Goal: Information Seeking & Learning: Stay updated

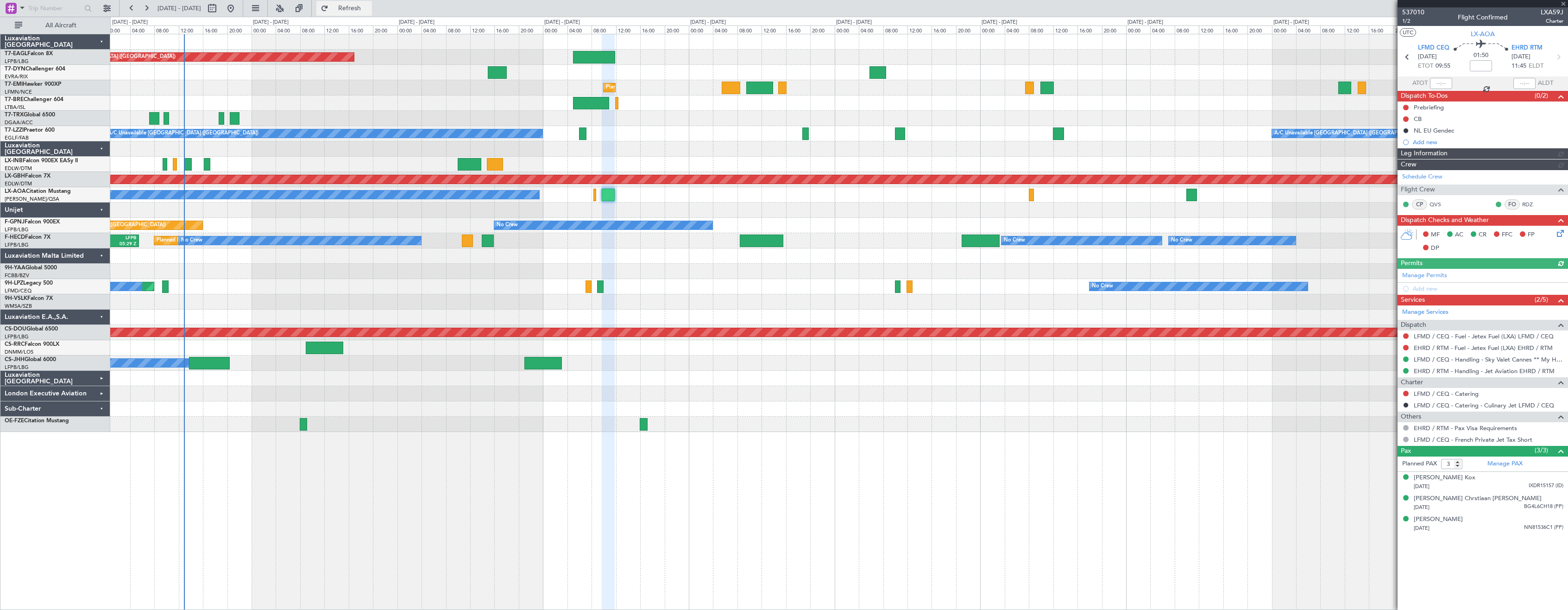
click at [369, 10] on span "Refresh" at bounding box center [349, 8] width 39 height 7
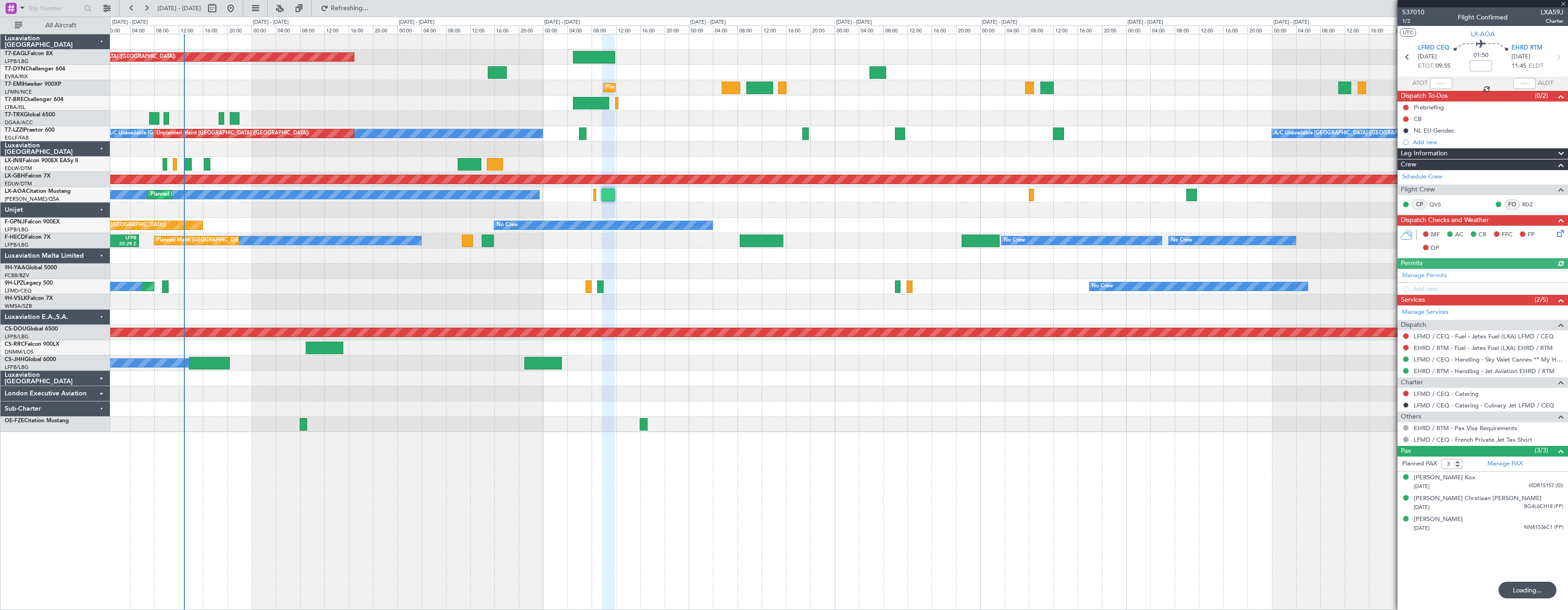
click at [417, 509] on div "Grounded [GEOGRAPHIC_DATA] (Al Maktoum Intl) Unplanned Maint [GEOGRAPHIC_DATA] …" at bounding box center [839, 321] width 1458 height 576
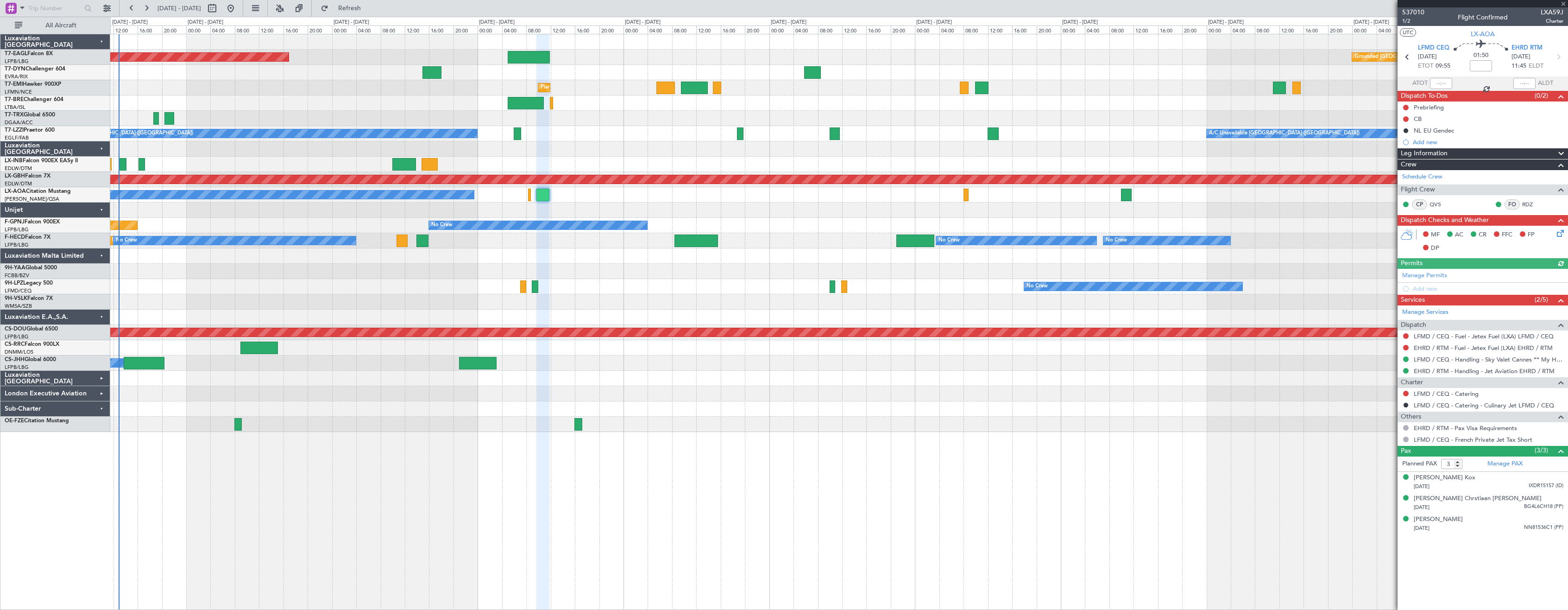
click at [551, 474] on div "Unplanned Maint [GEOGRAPHIC_DATA] ([GEOGRAPHIC_DATA]) Grounded [GEOGRAPHIC_DATA…" at bounding box center [839, 321] width 1458 height 576
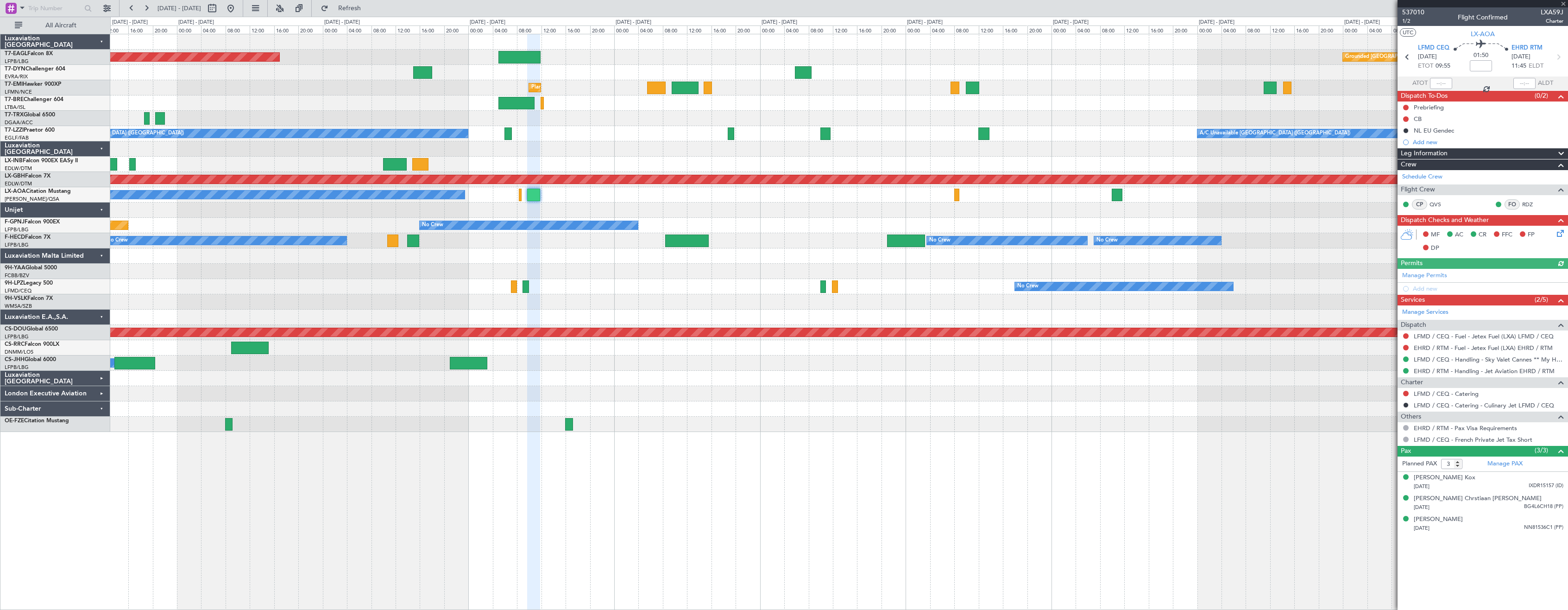
click at [757, 485] on div "Unplanned Maint [GEOGRAPHIC_DATA] ([GEOGRAPHIC_DATA]) Grounded [GEOGRAPHIC_DATA…" at bounding box center [839, 321] width 1458 height 576
click at [792, 483] on div "Unplanned Maint [GEOGRAPHIC_DATA] ([GEOGRAPHIC_DATA]) Grounded [GEOGRAPHIC_DATA…" at bounding box center [839, 321] width 1458 height 576
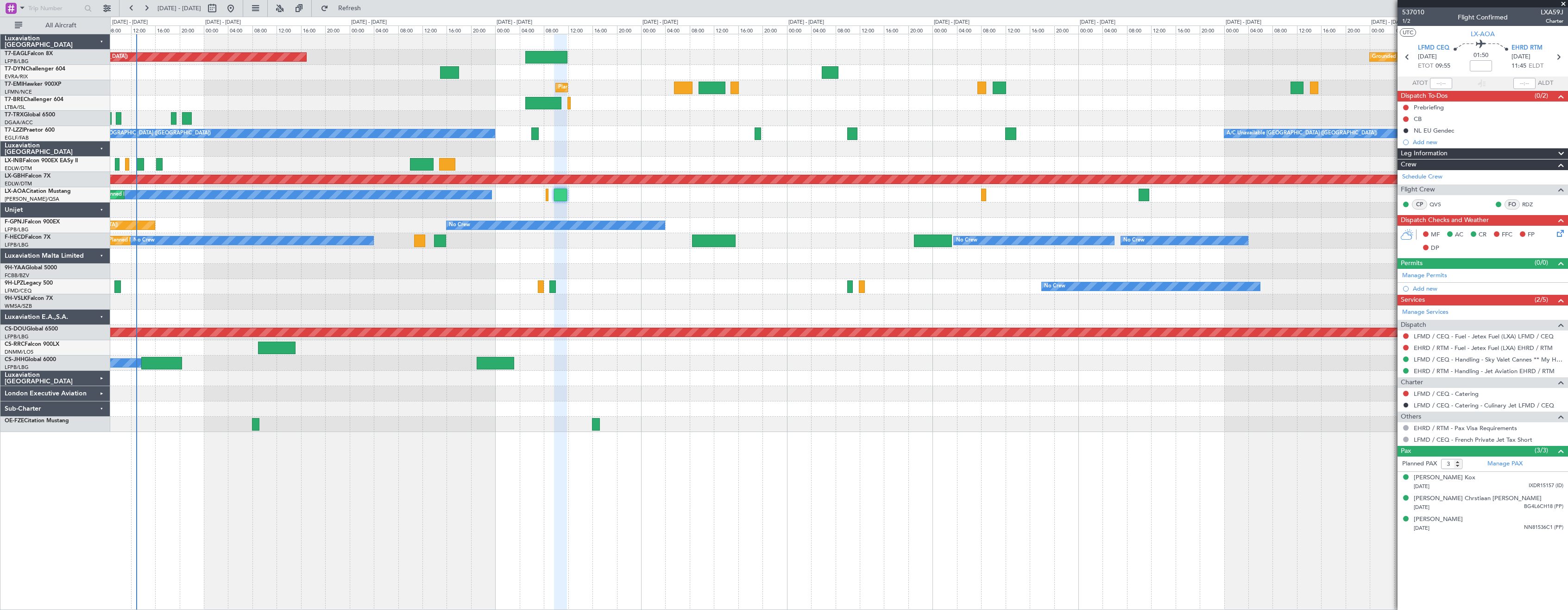
click at [766, 478] on div "Unplanned Maint [GEOGRAPHIC_DATA] ([GEOGRAPHIC_DATA]) Grounded [GEOGRAPHIC_DATA…" at bounding box center [839, 321] width 1458 height 576
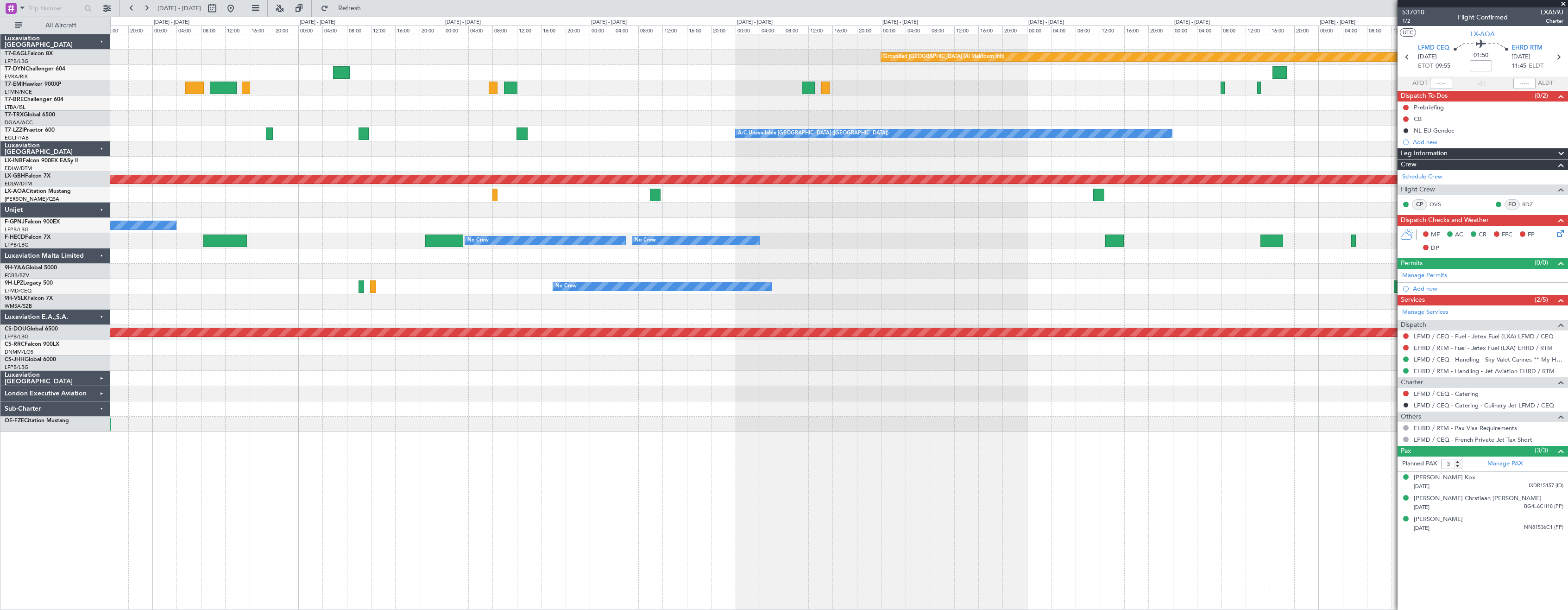
click at [456, 435] on div "Grounded [GEOGRAPHIC_DATA] (Al Maktoum Intl) Unplanned Maint [GEOGRAPHIC_DATA] …" at bounding box center [839, 321] width 1458 height 576
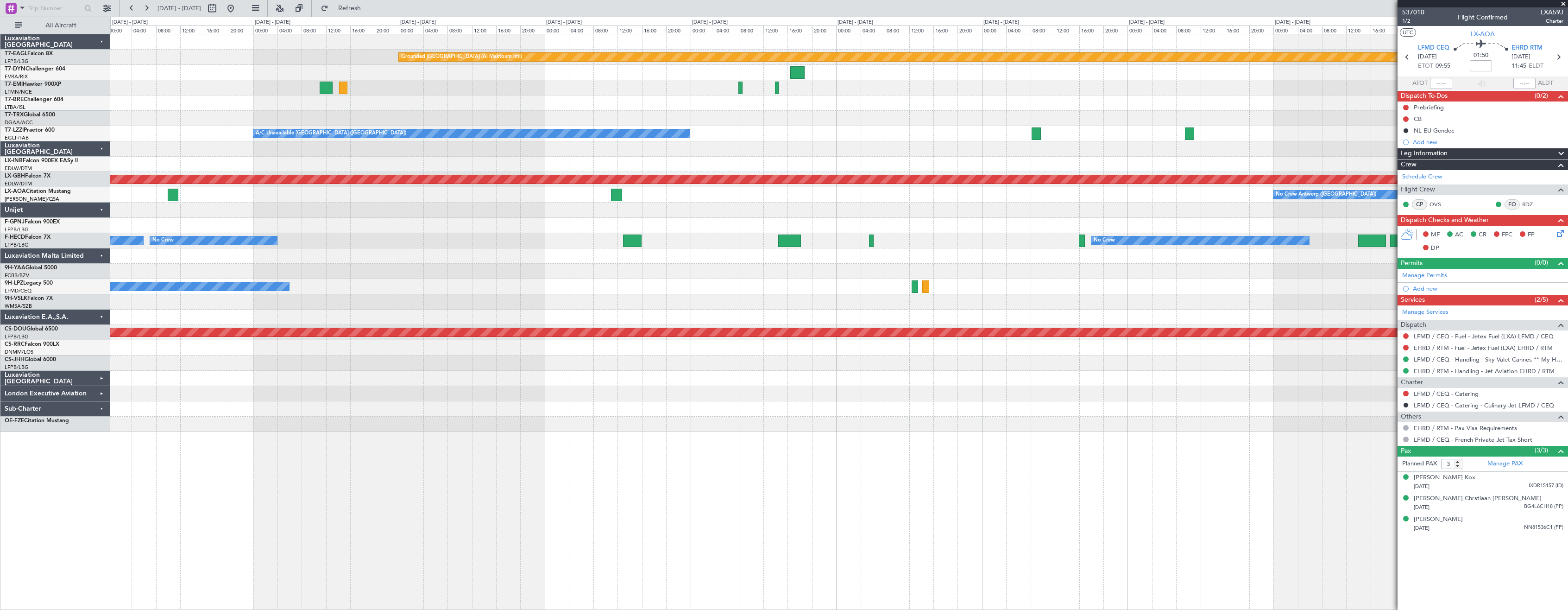
click at [616, 436] on div "Grounded [GEOGRAPHIC_DATA] (Al Maktoum Intl) A/C Unavailable [GEOGRAPHIC_DATA] …" at bounding box center [839, 321] width 1458 height 576
click at [364, 430] on div at bounding box center [839, 424] width 1457 height 15
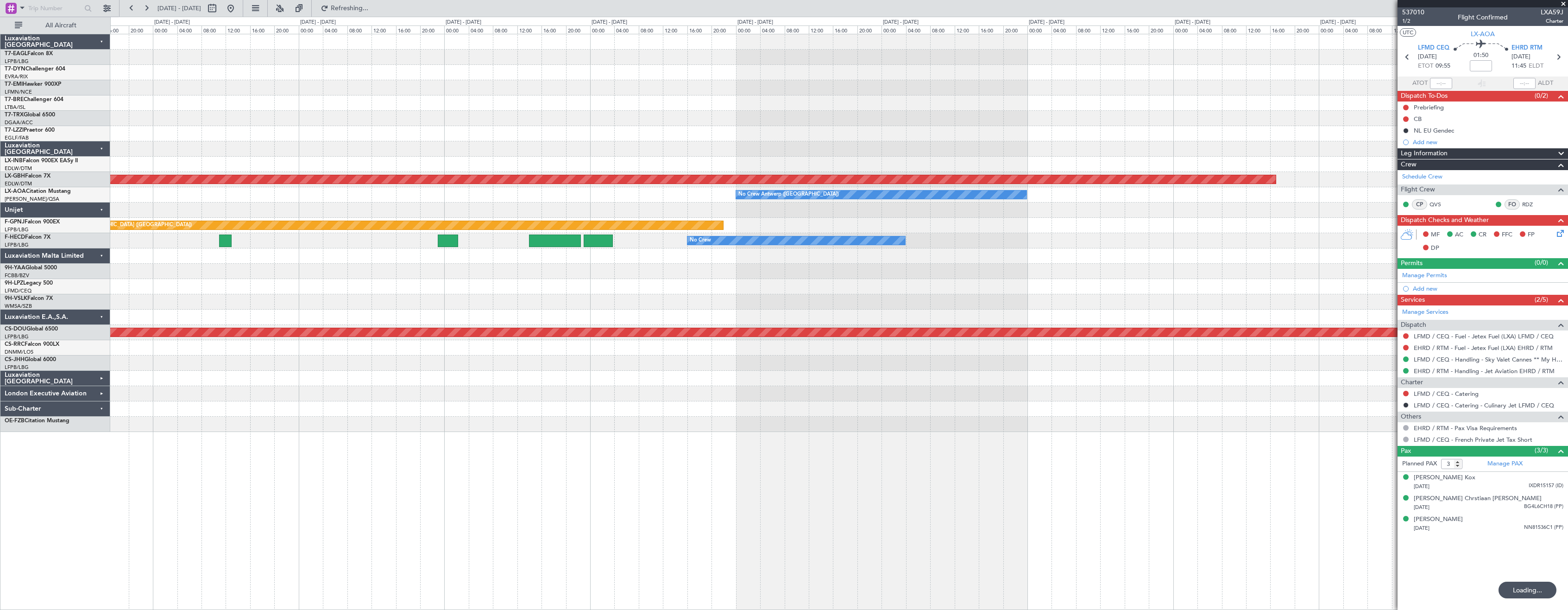
click at [651, 406] on div at bounding box center [839, 409] width 1457 height 15
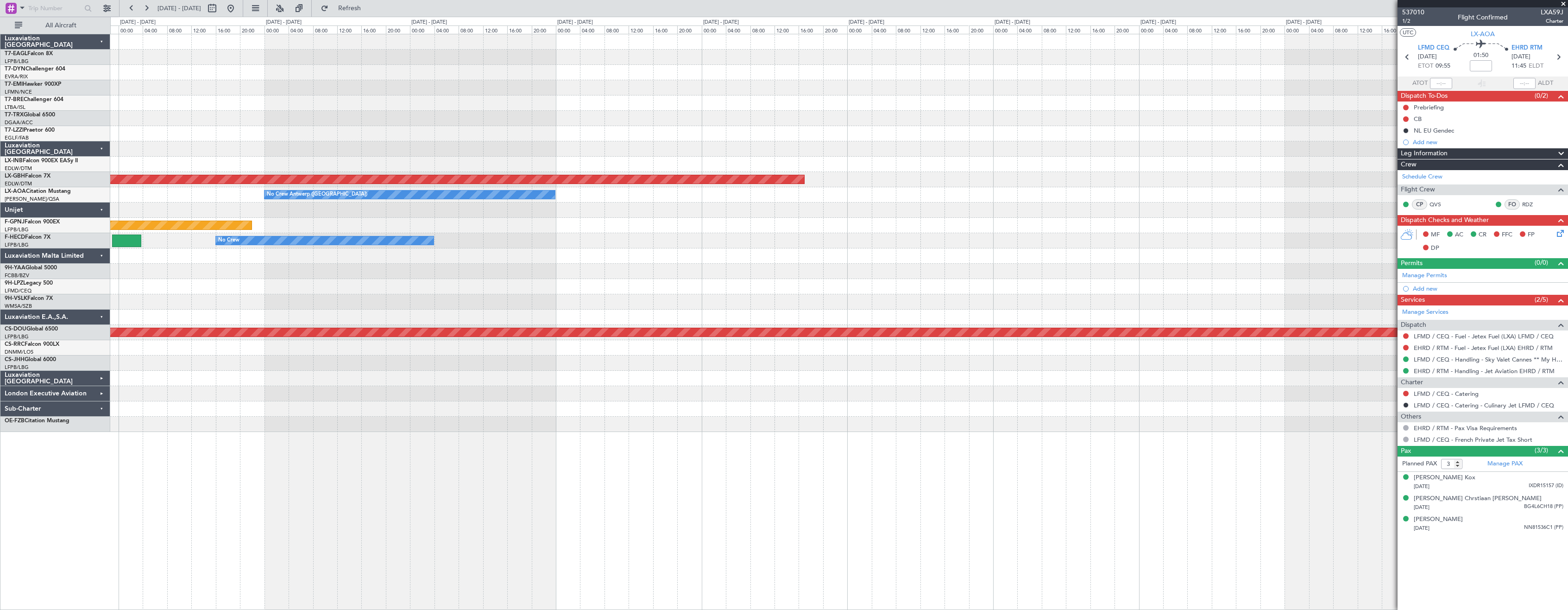
click at [655, 405] on div at bounding box center [839, 409] width 1457 height 15
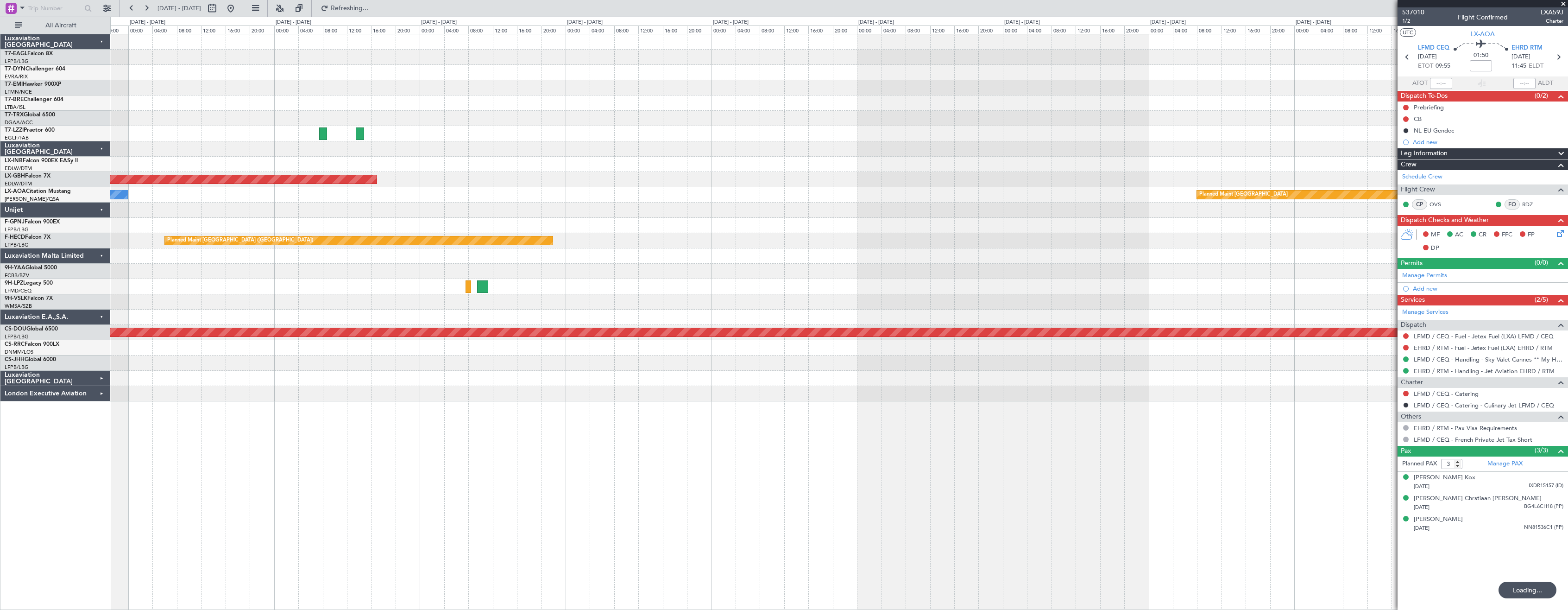
click at [682, 407] on div "A/C Unavailable [GEOGRAPHIC_DATA] ([GEOGRAPHIC_DATA]) Planned Maint Nurnberg No…" at bounding box center [839, 321] width 1458 height 576
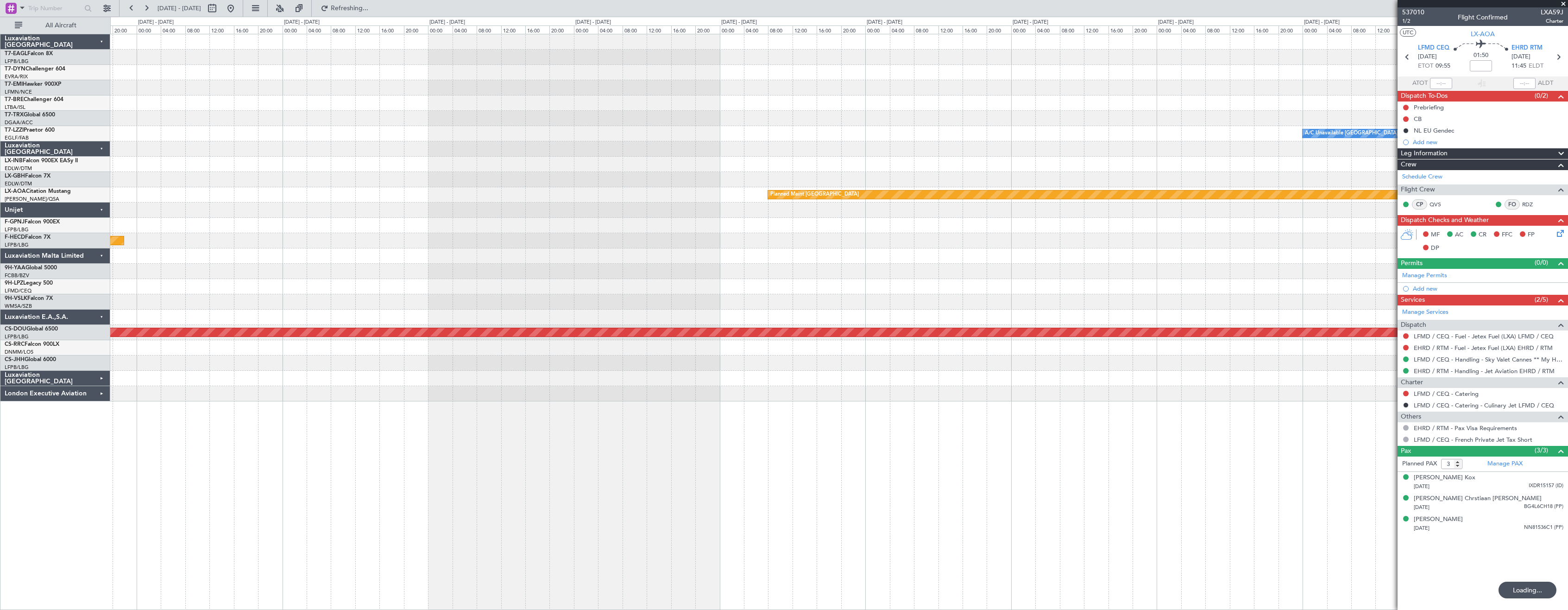
click at [655, 407] on div "A/C Unavailable [GEOGRAPHIC_DATA] ([GEOGRAPHIC_DATA]) Planned Maint Nurnberg Pl…" at bounding box center [839, 321] width 1458 height 576
click at [802, 406] on div "A/C Unavailable [GEOGRAPHIC_DATA] ([GEOGRAPHIC_DATA]) Planned Maint Nurnberg Pl…" at bounding box center [839, 321] width 1458 height 576
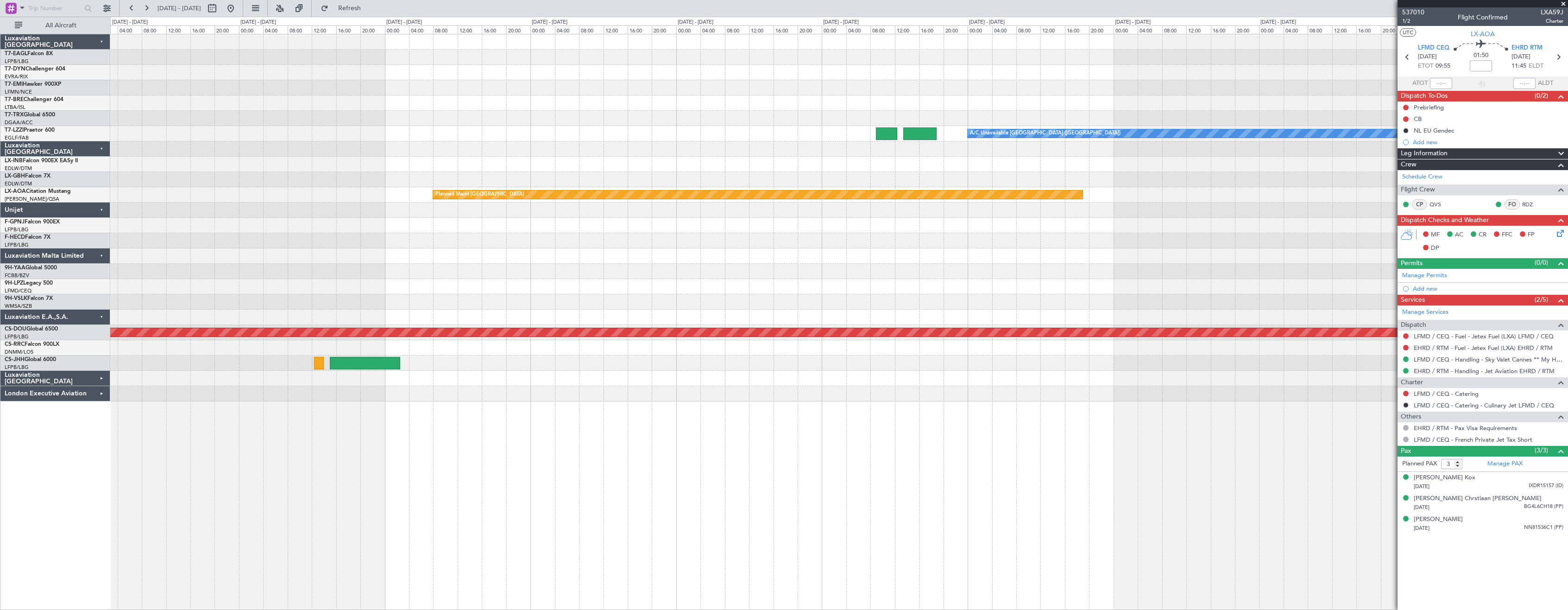
click at [700, 404] on div "A/C Unavailable [GEOGRAPHIC_DATA] ([GEOGRAPHIC_DATA]) Planned Maint [GEOGRAPHIC…" at bounding box center [839, 321] width 1458 height 576
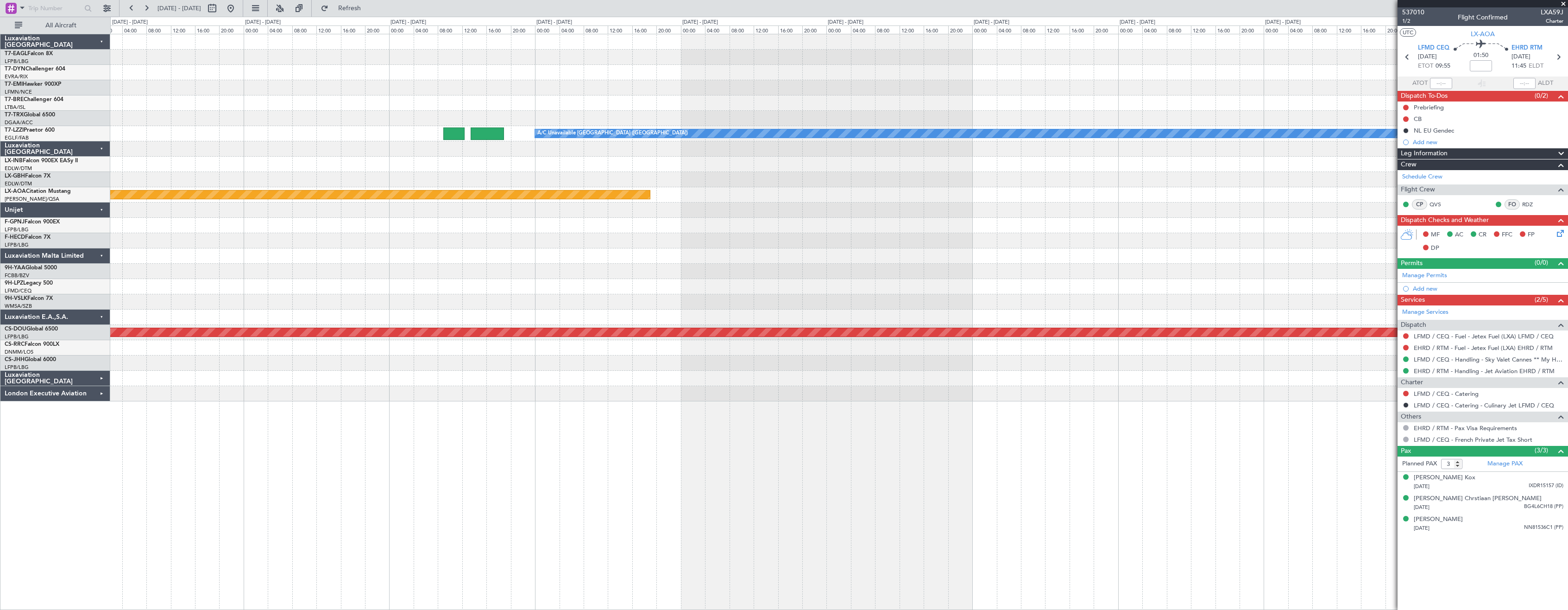
click at [705, 409] on div "A/C Unavailable [GEOGRAPHIC_DATA] ([GEOGRAPHIC_DATA]) Planned Maint [GEOGRAPHIC…" at bounding box center [839, 321] width 1458 height 576
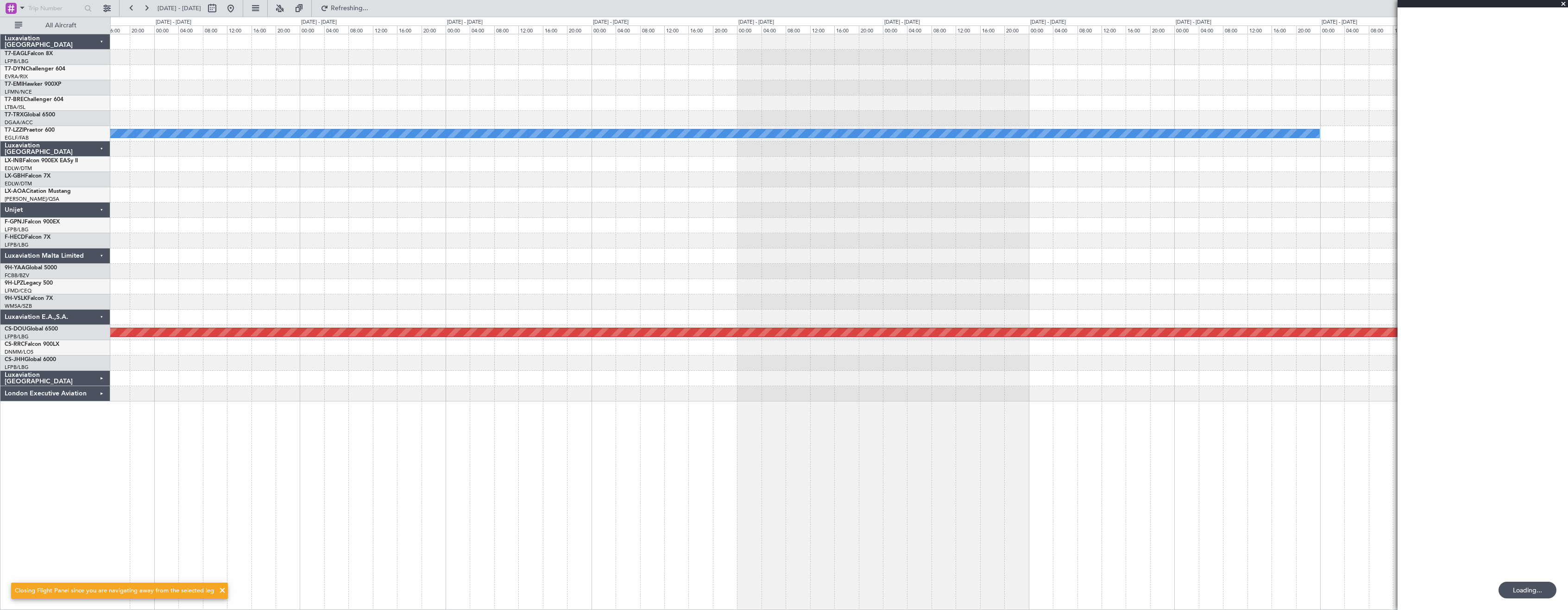
click at [497, 398] on div "A/C Unavailable [GEOGRAPHIC_DATA] ([GEOGRAPHIC_DATA]) Planned Maint [GEOGRAPHIC…" at bounding box center [839, 321] width 1458 height 576
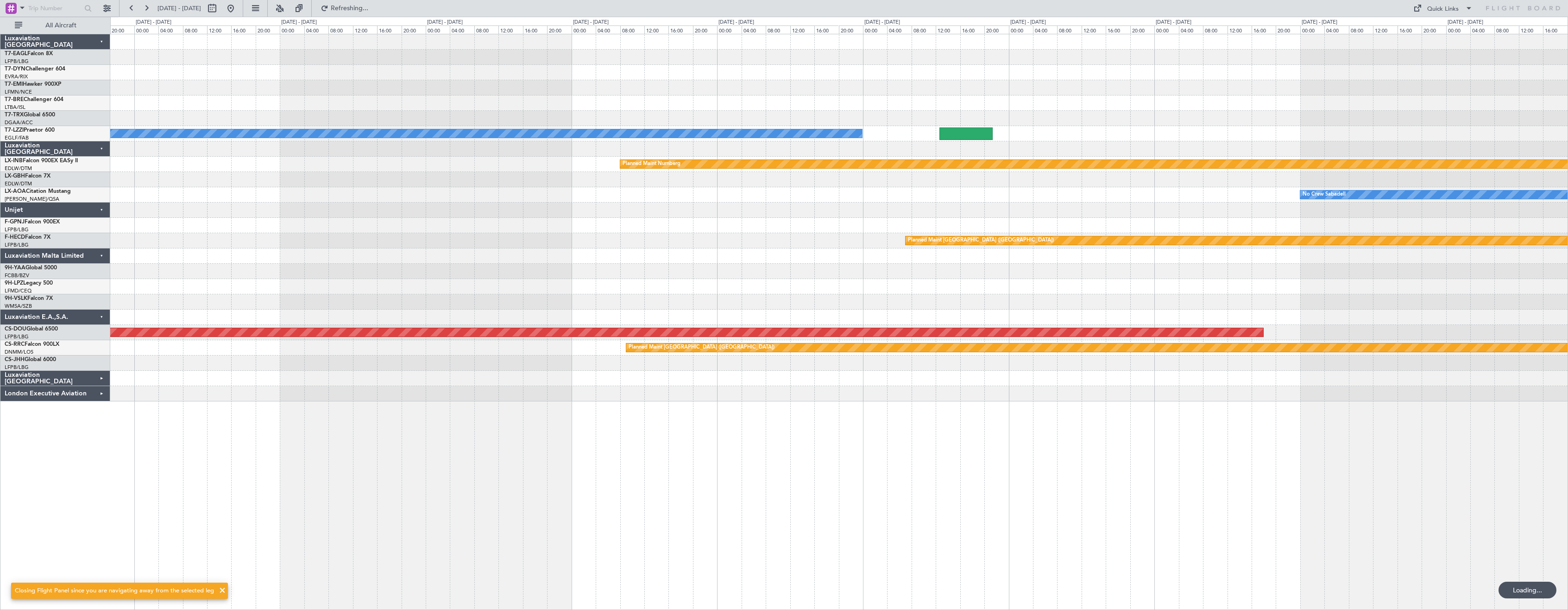
click at [705, 371] on div at bounding box center [839, 378] width 1457 height 15
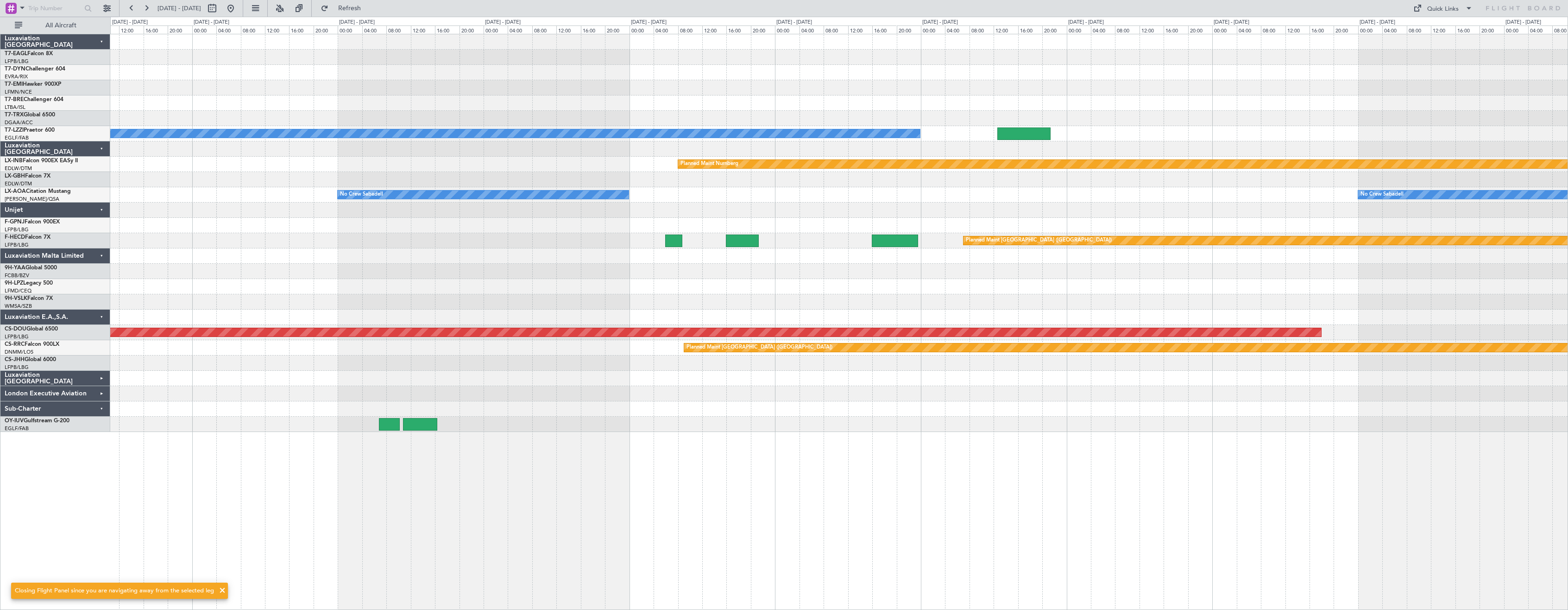
click at [929, 402] on div "A/C Unavailable [GEOGRAPHIC_DATA] ([GEOGRAPHIC_DATA]) Planned Maint Nurnberg No…" at bounding box center [839, 233] width 1457 height 398
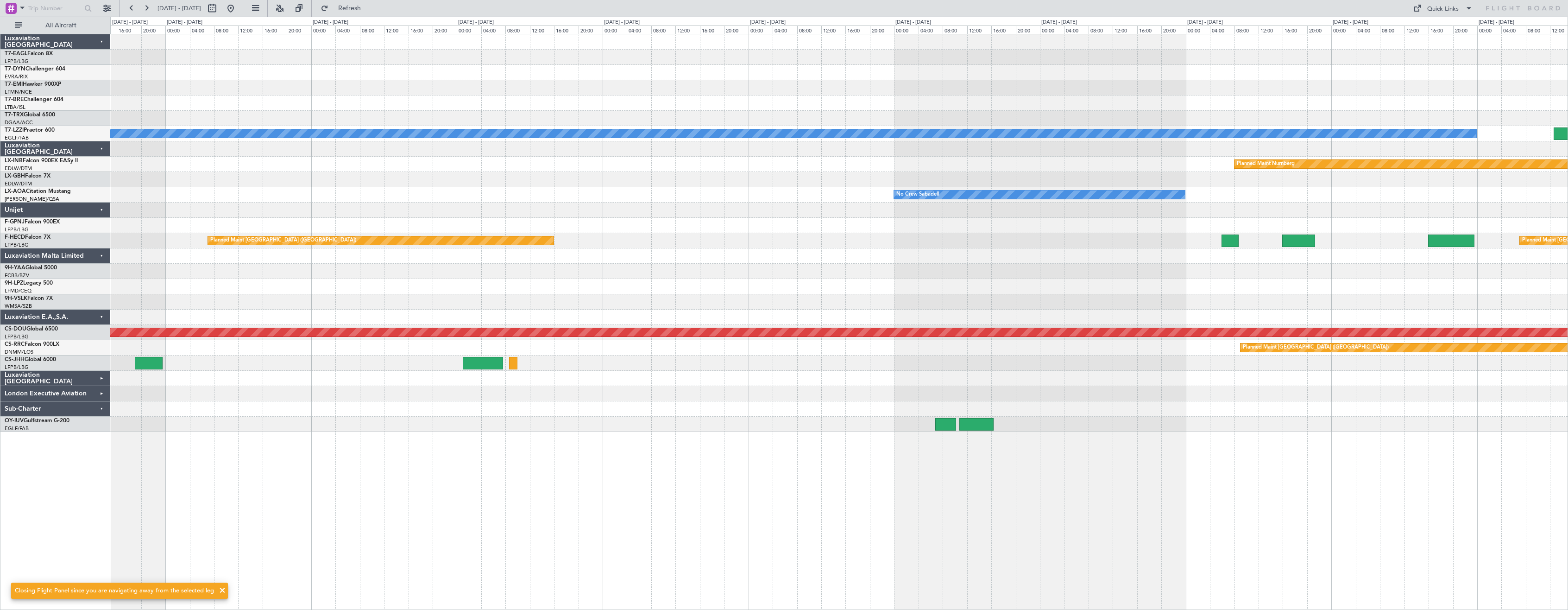
click at [574, 113] on div "A/C Unavailable [GEOGRAPHIC_DATA] ([GEOGRAPHIC_DATA]) Planned Maint Nurnberg No…" at bounding box center [839, 233] width 1457 height 398
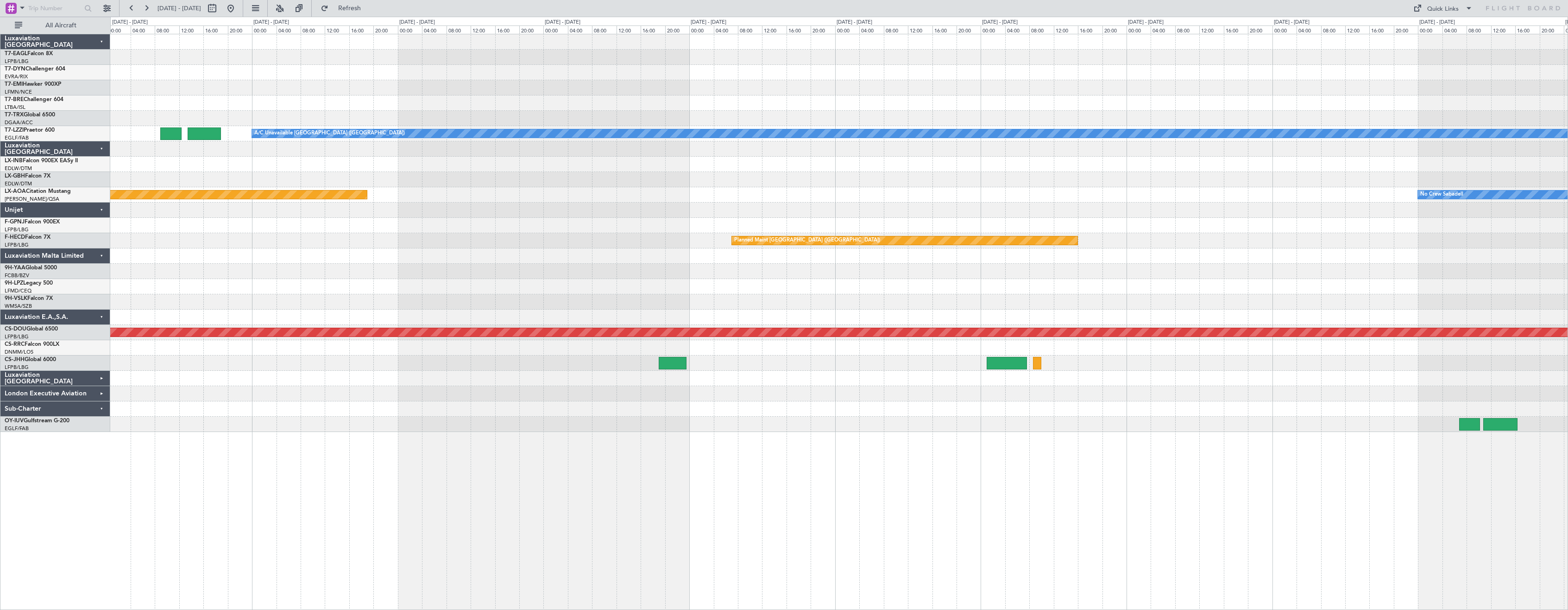
click at [374, 107] on div "A/C Unavailable [GEOGRAPHIC_DATA] ([GEOGRAPHIC_DATA]) Planned Maint Nurnberg No…" at bounding box center [839, 233] width 1457 height 398
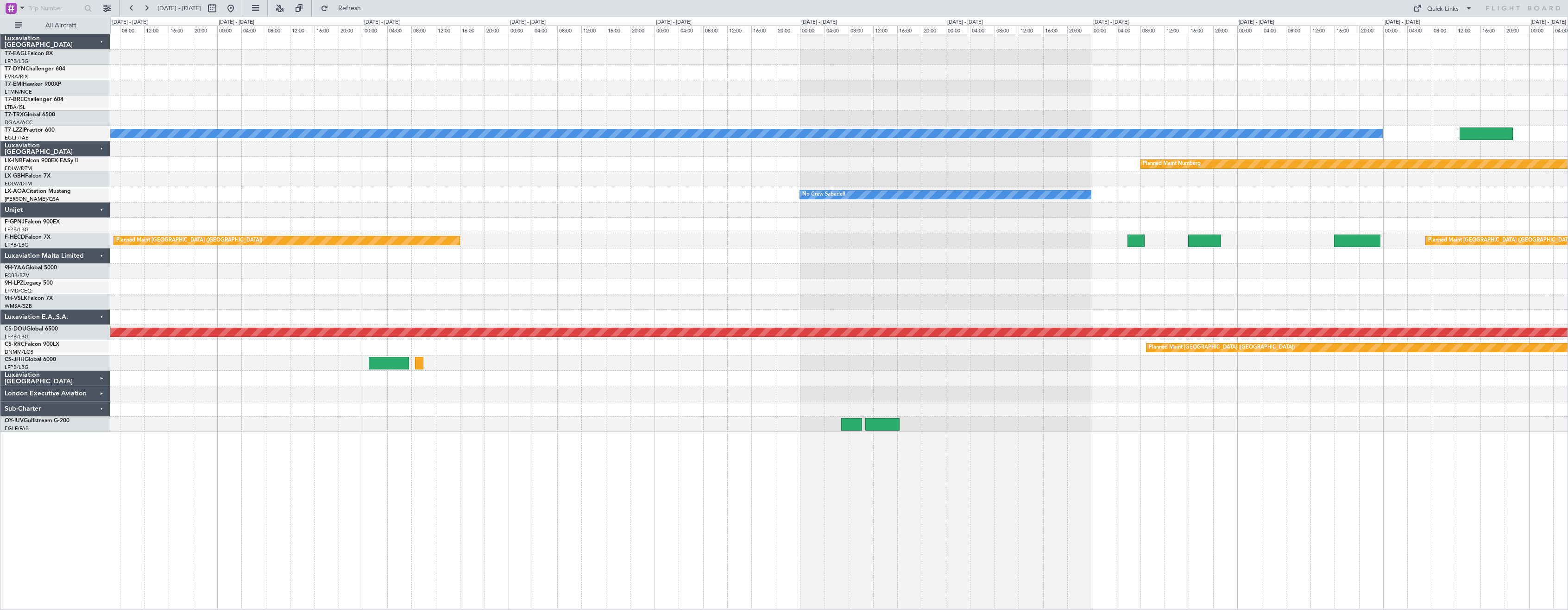
click at [598, 105] on div at bounding box center [839, 103] width 1457 height 15
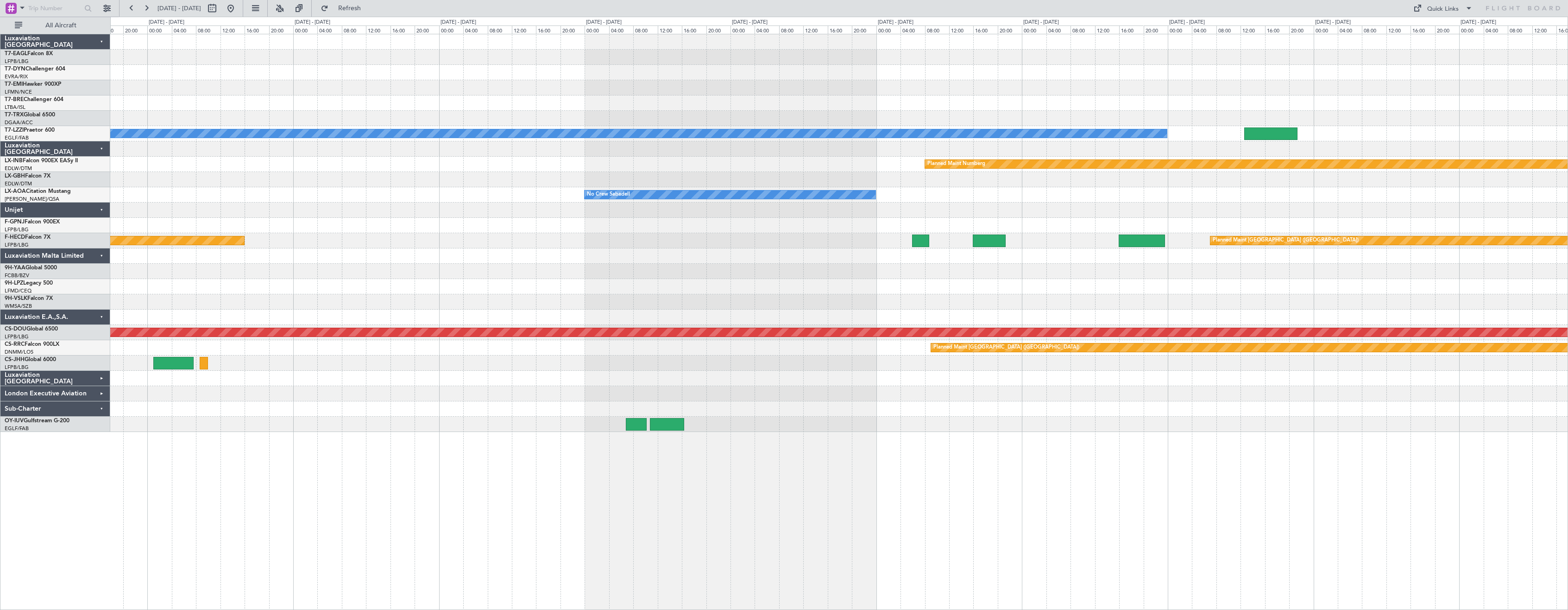
click at [748, 502] on div "A/C Unavailable [GEOGRAPHIC_DATA] ([GEOGRAPHIC_DATA]) Planned Maint Nurnberg No…" at bounding box center [839, 321] width 1458 height 576
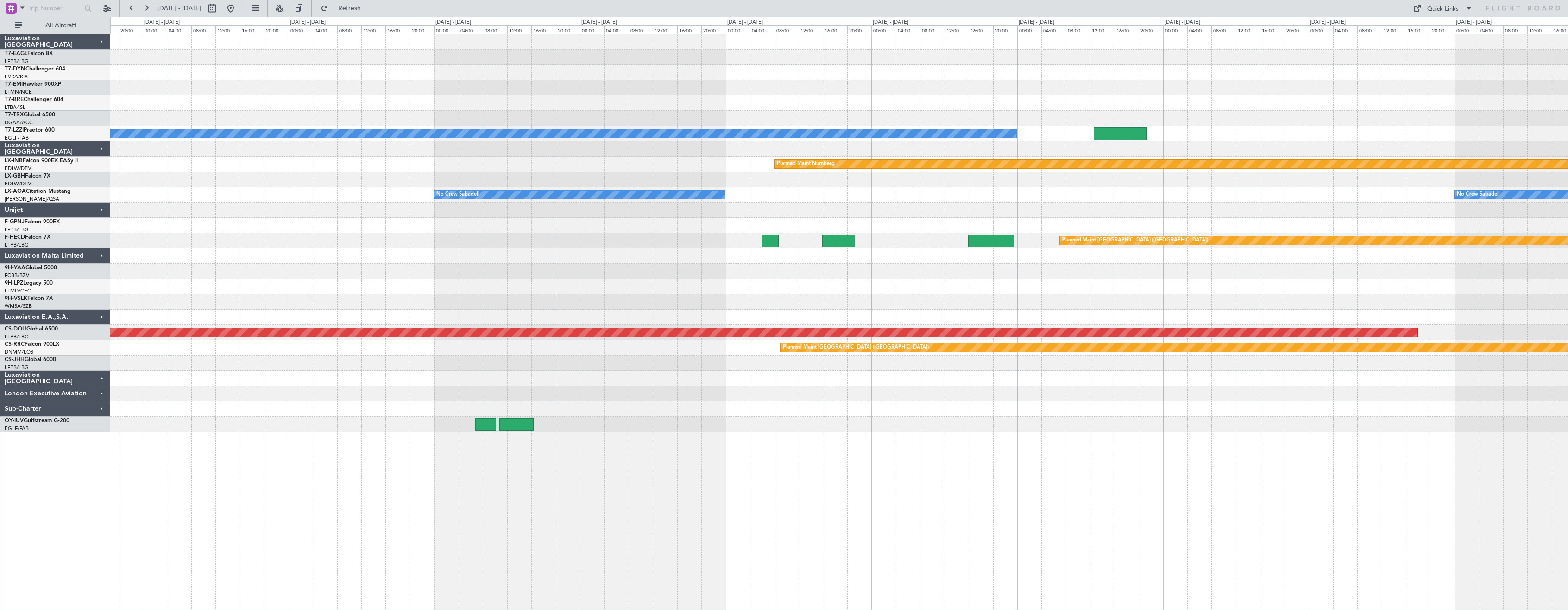
click at [707, 471] on div "A/C Unavailable [GEOGRAPHIC_DATA] ([GEOGRAPHIC_DATA]) Planned Maint Nurnberg No…" at bounding box center [839, 321] width 1458 height 576
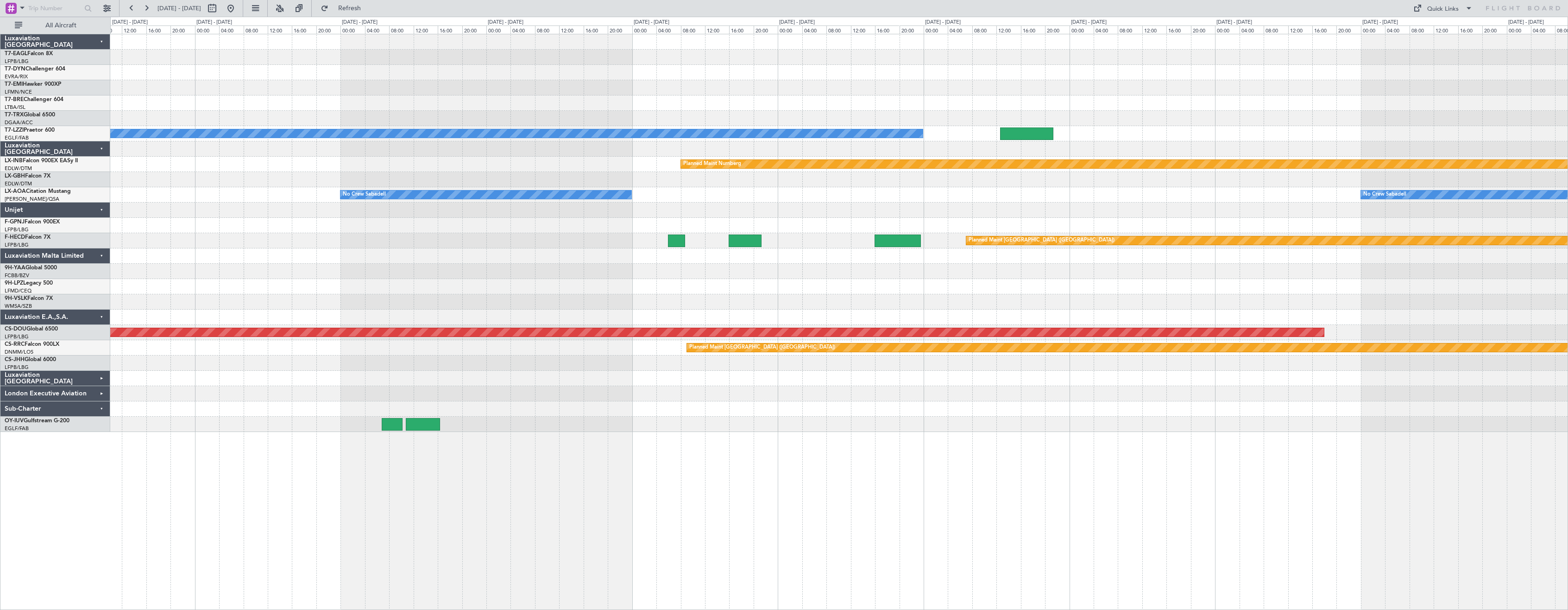
click at [631, 415] on div "A/C Unavailable [GEOGRAPHIC_DATA] ([GEOGRAPHIC_DATA]) Planned Maint Nurnberg No…" at bounding box center [839, 233] width 1457 height 398
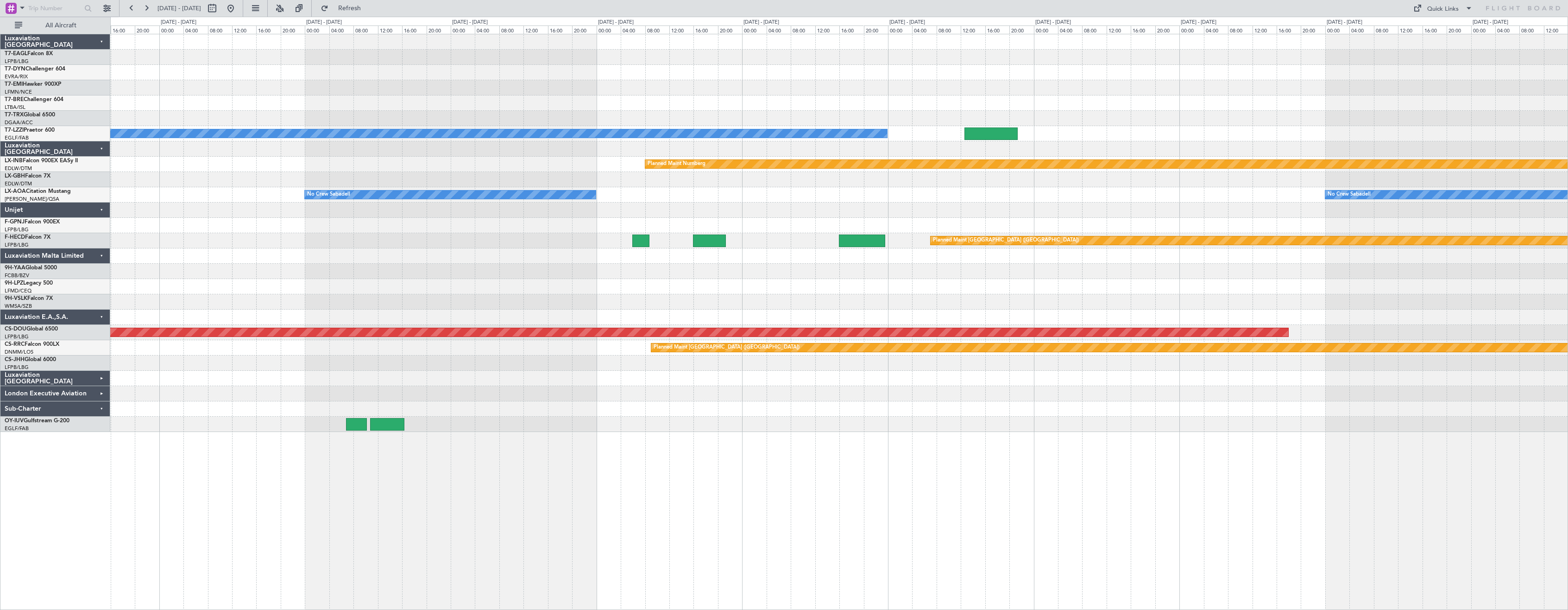
click at [684, 414] on div at bounding box center [839, 409] width 1457 height 15
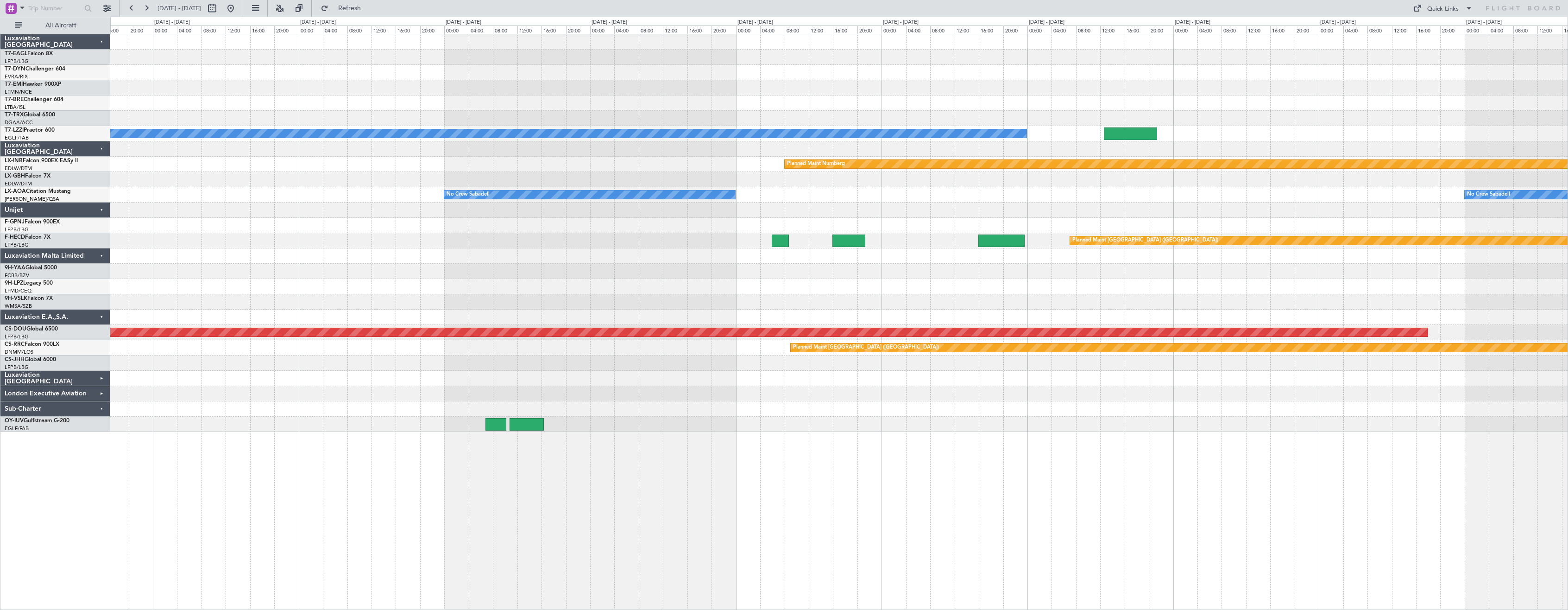
click at [690, 421] on div "A/C Unavailable [GEOGRAPHIC_DATA] ([GEOGRAPHIC_DATA]) Planned Maint Nurnberg No…" at bounding box center [839, 321] width 1458 height 576
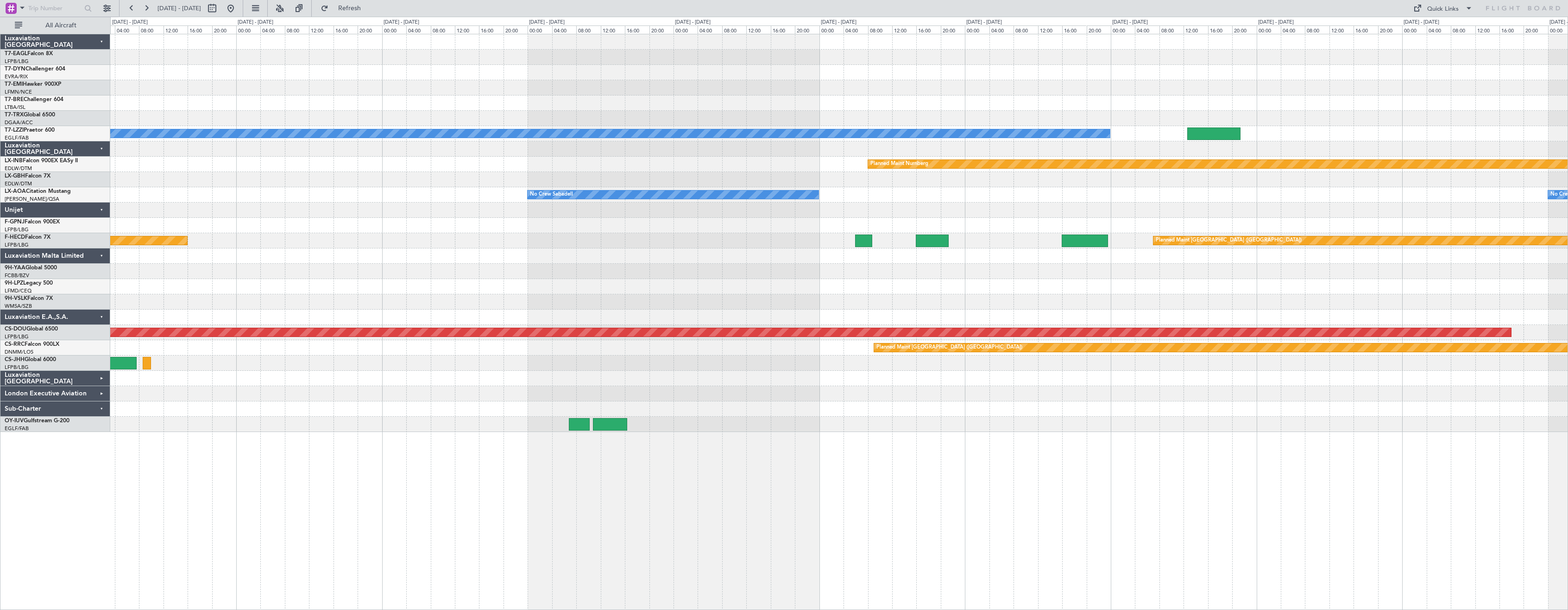
click at [747, 410] on div "A/C Unavailable [GEOGRAPHIC_DATA] ([GEOGRAPHIC_DATA]) Planned Maint Nurnberg No…" at bounding box center [839, 233] width 1457 height 398
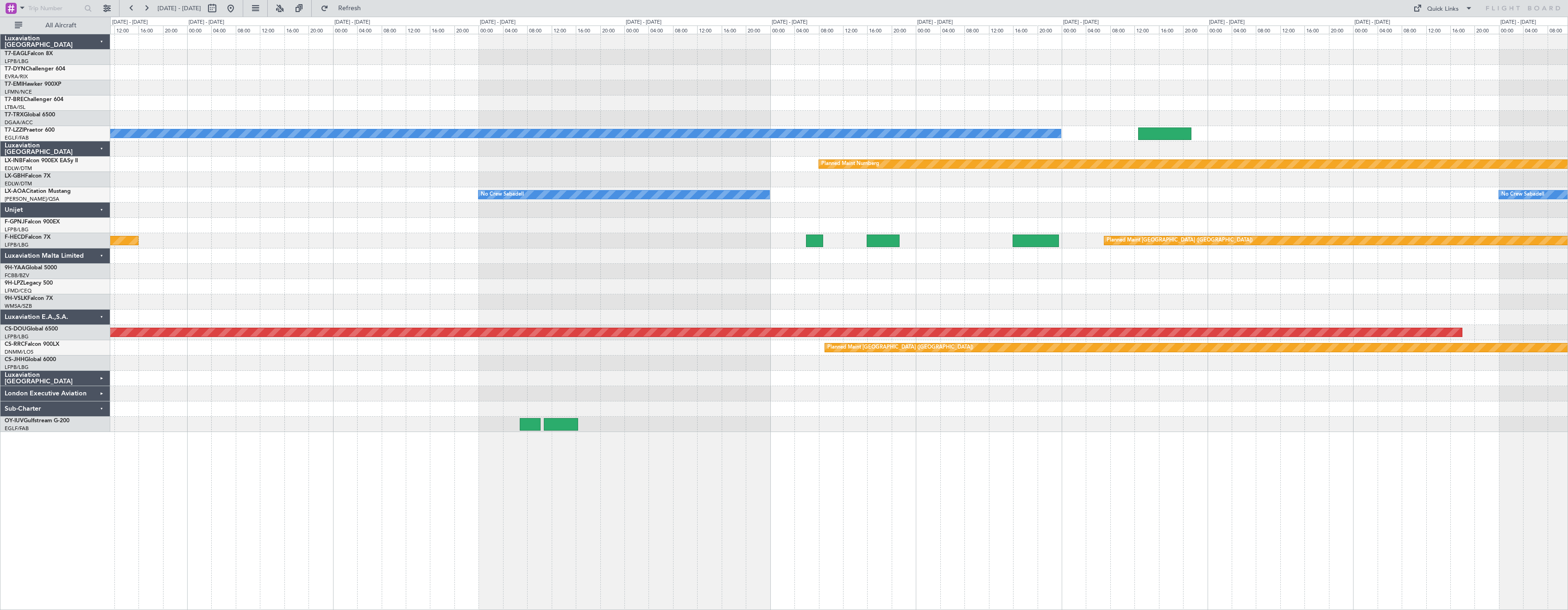
click at [770, 432] on div "A/C Unavailable [GEOGRAPHIC_DATA] ([GEOGRAPHIC_DATA]) Planned Maint Nurnberg No…" at bounding box center [839, 321] width 1458 height 576
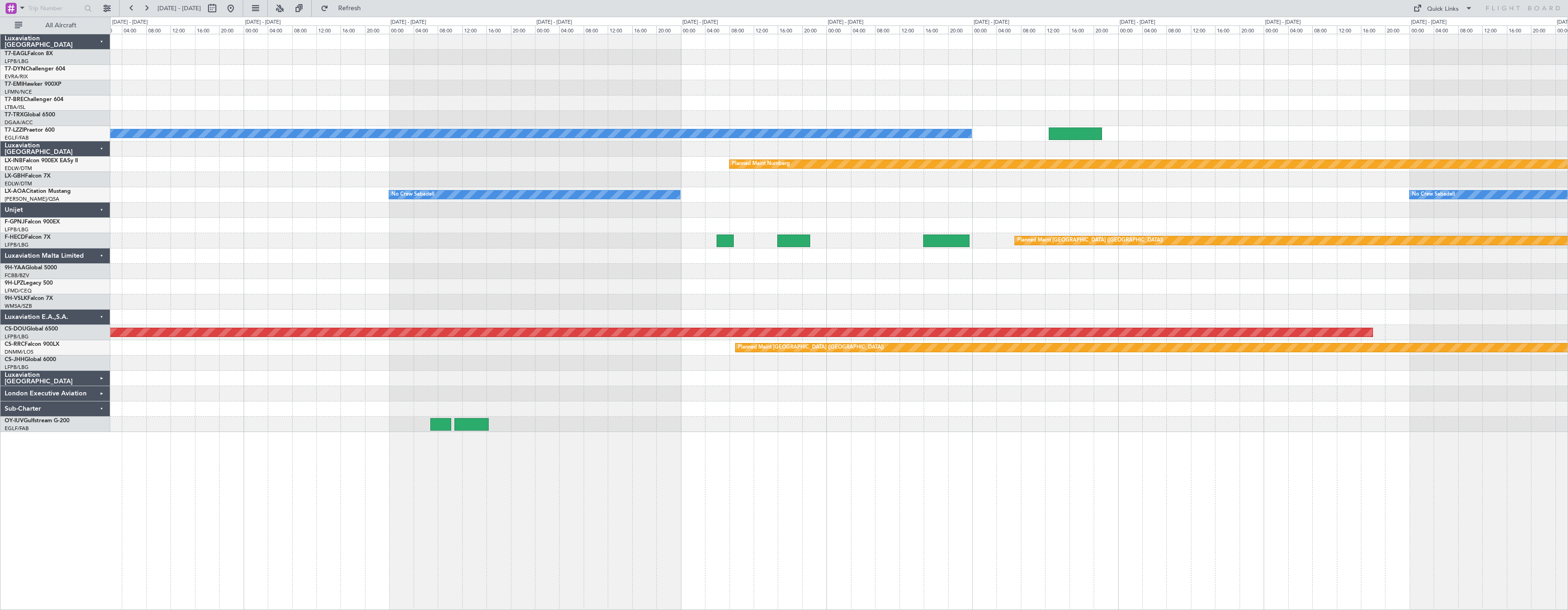
click at [675, 403] on div "A/C Unavailable [GEOGRAPHIC_DATA] ([GEOGRAPHIC_DATA]) Planned Maint Nurnberg No…" at bounding box center [839, 233] width 1457 height 398
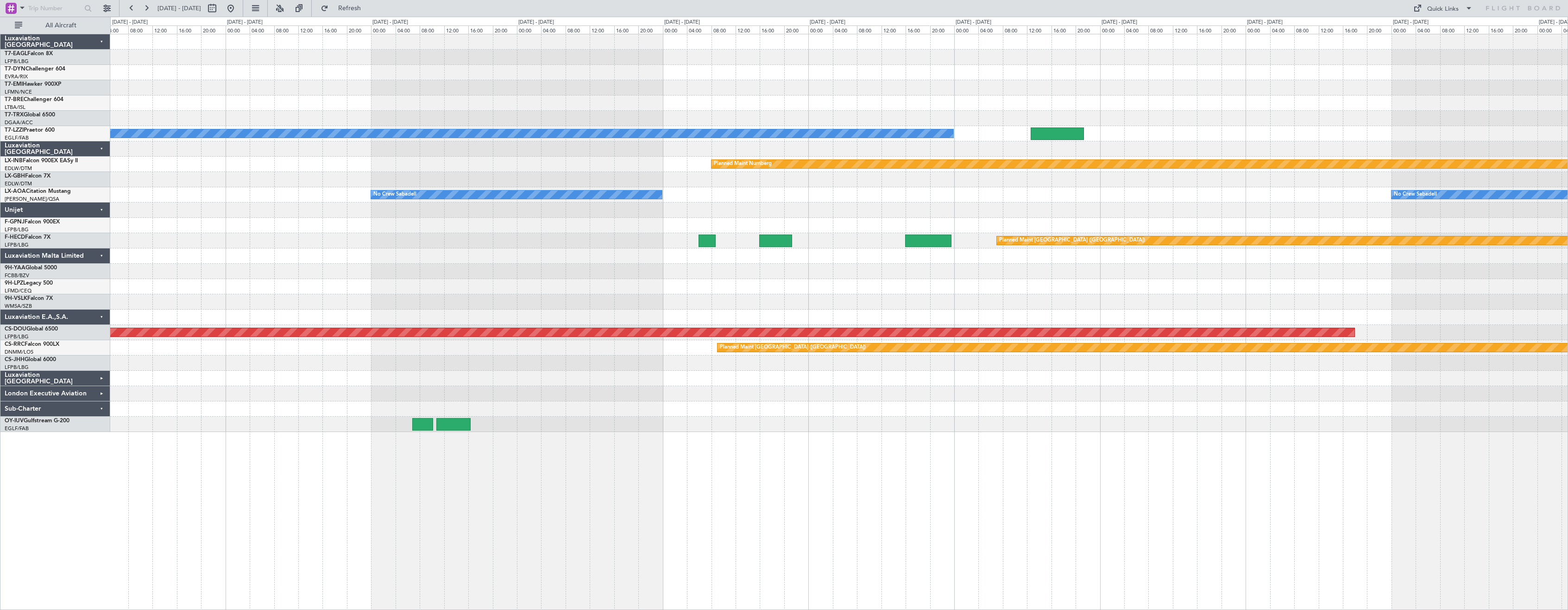
click at [681, 451] on div "A/C Unavailable [GEOGRAPHIC_DATA] ([GEOGRAPHIC_DATA]) Planned Maint Nurnberg No…" at bounding box center [839, 321] width 1458 height 576
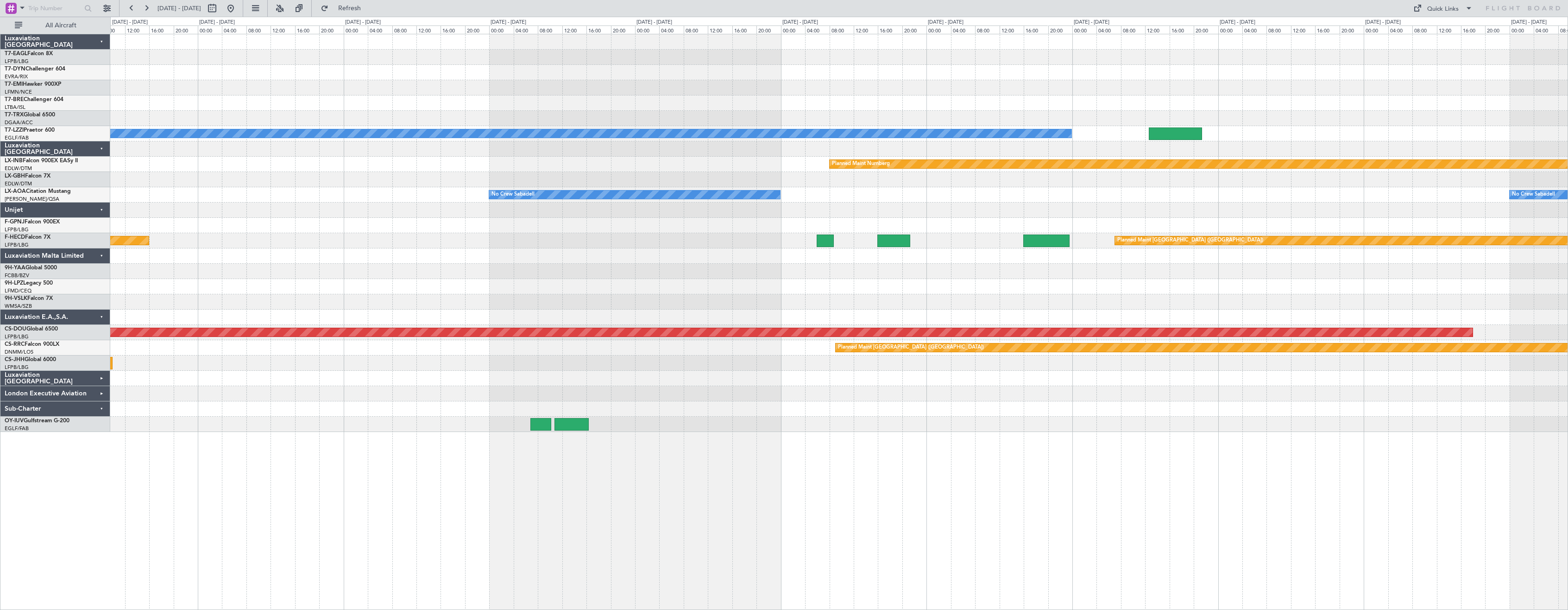
click at [610, 259] on div at bounding box center [839, 256] width 1457 height 15
click at [669, 263] on div "A/C Unavailable [GEOGRAPHIC_DATA] ([GEOGRAPHIC_DATA]) Planned Maint Nurnberg No…" at bounding box center [839, 233] width 1457 height 398
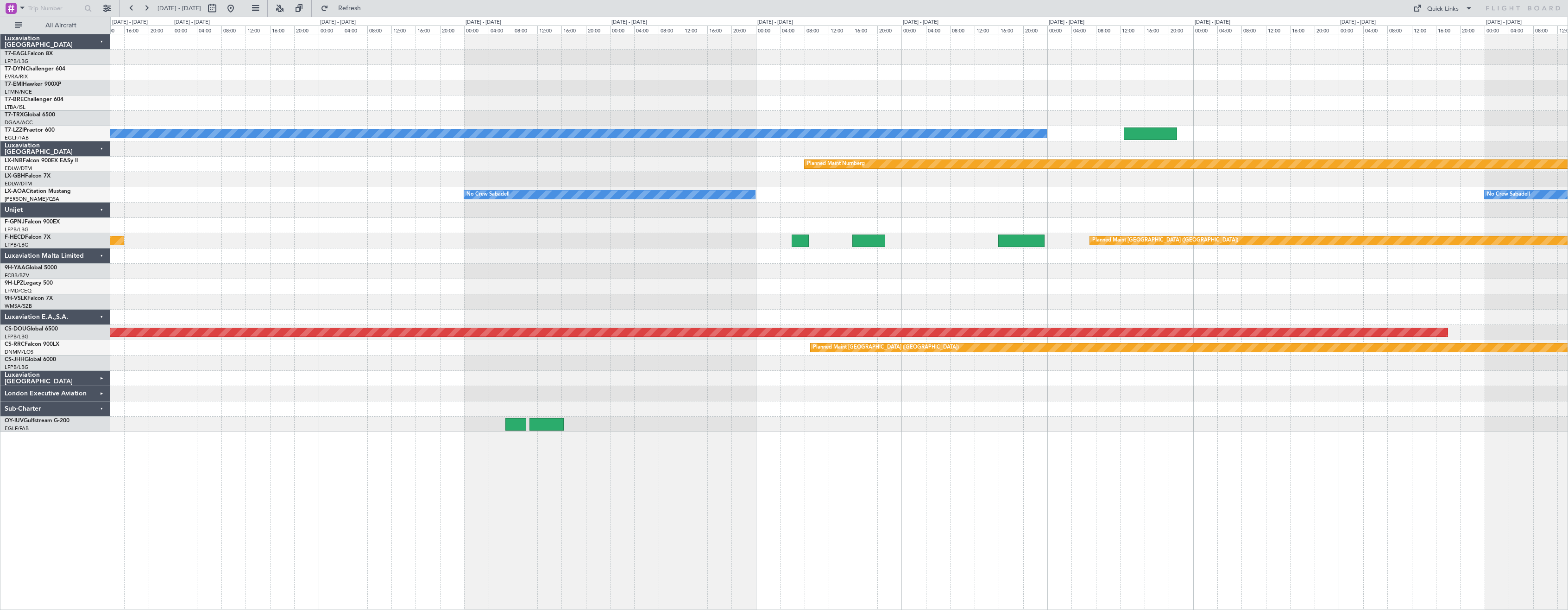
click at [567, 267] on div at bounding box center [839, 271] width 1457 height 15
click at [238, 10] on button at bounding box center [230, 8] width 14 height 14
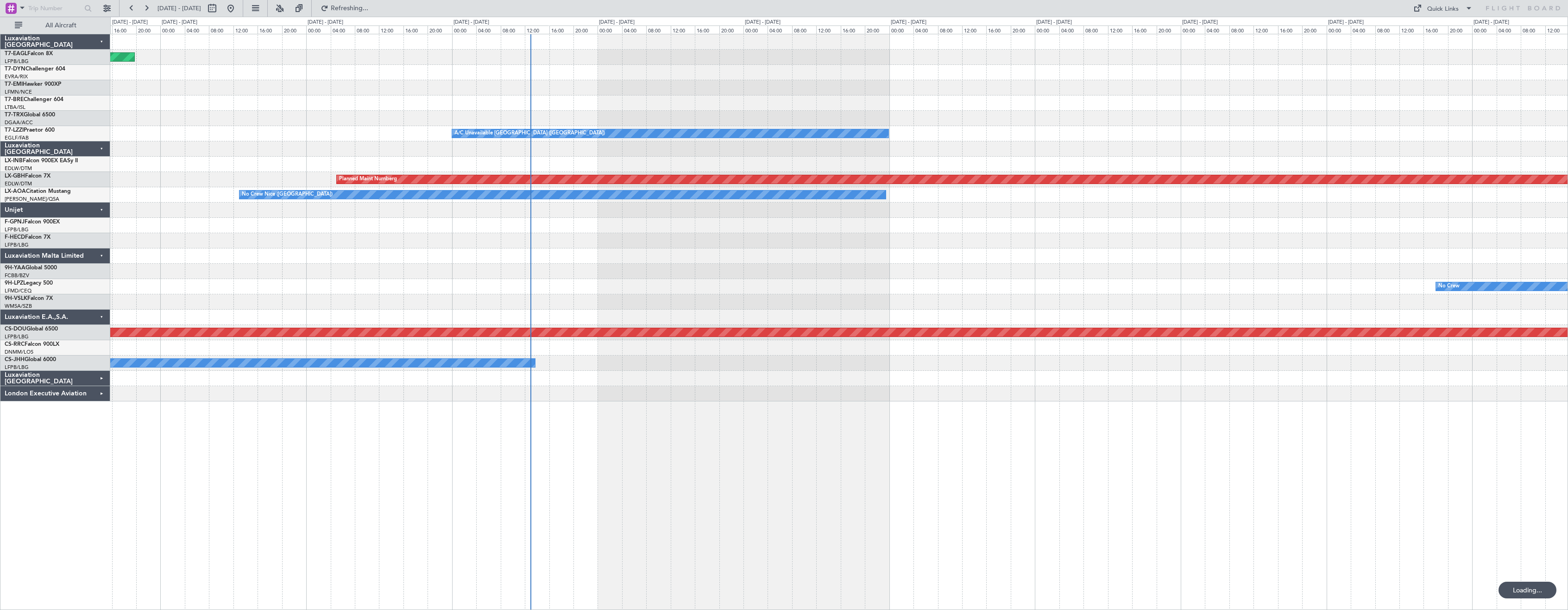
click at [601, 398] on div at bounding box center [839, 394] width 1457 height 15
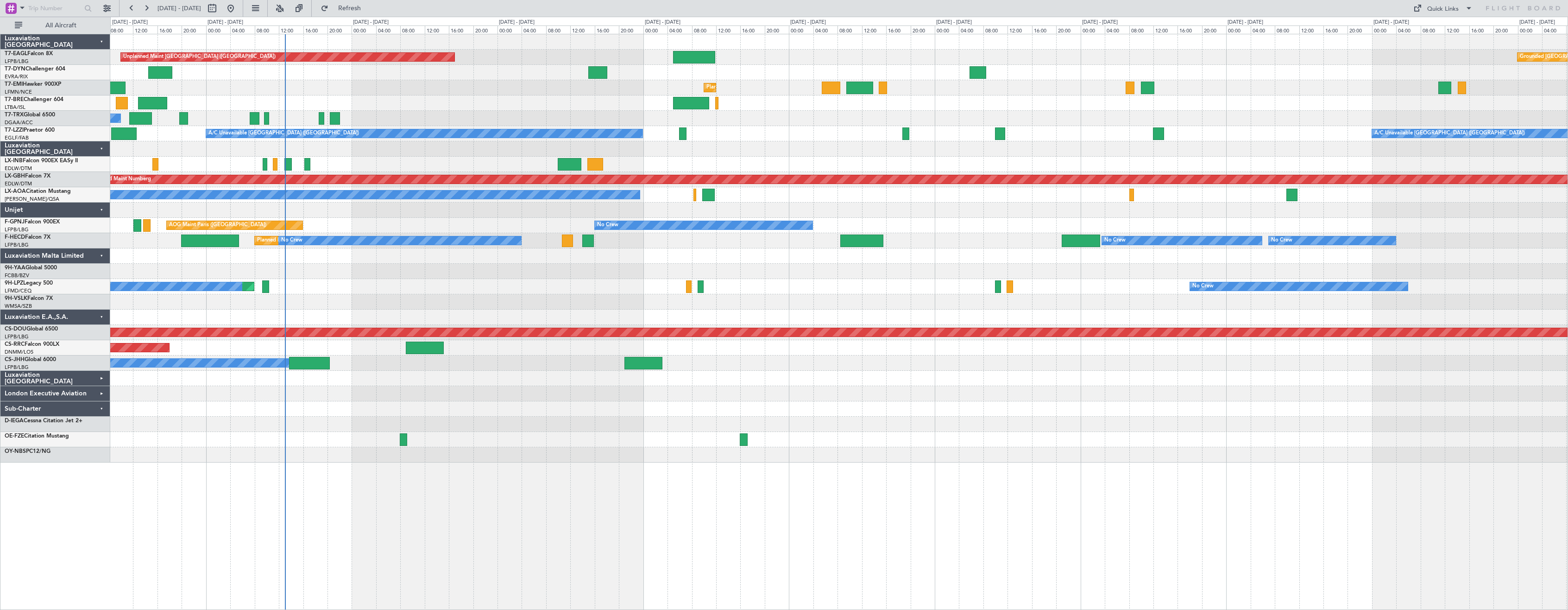
click at [393, 162] on div "Unplanned Maint [GEOGRAPHIC_DATA] ([GEOGRAPHIC_DATA]) Grounded [GEOGRAPHIC_DATA…" at bounding box center [839, 248] width 1457 height 428
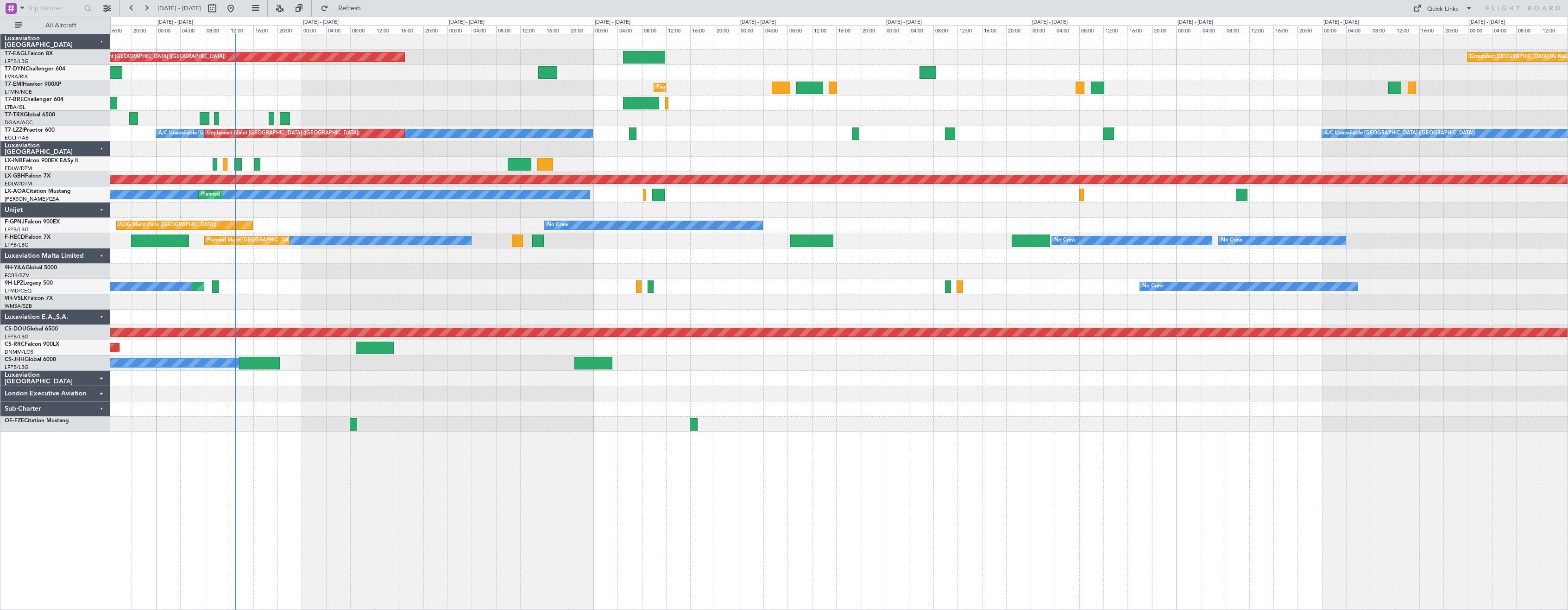
click at [731, 578] on div "Unplanned Maint [GEOGRAPHIC_DATA] ([GEOGRAPHIC_DATA]) Grounded [GEOGRAPHIC_DATA…" at bounding box center [839, 321] width 1458 height 576
